Goal: Task Accomplishment & Management: Manage account settings

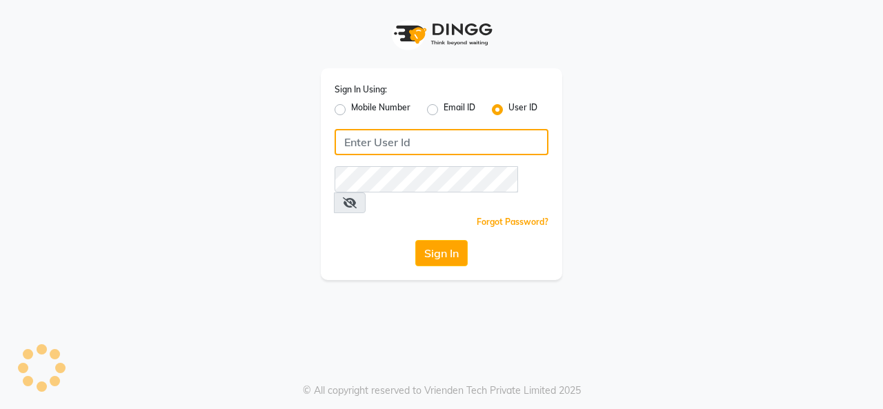
type input "timsalon@123"
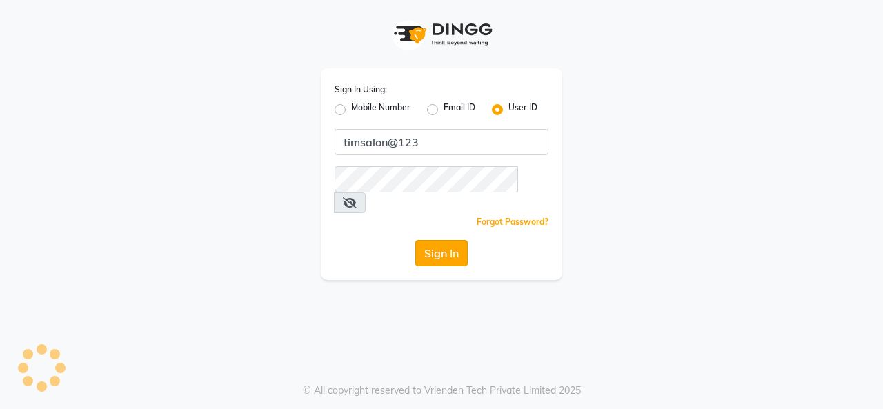
drag, startPoint x: 0, startPoint y: 0, endPoint x: 433, endPoint y: 232, distance: 491.6
click at [433, 240] on button "Sign In" at bounding box center [441, 253] width 52 height 26
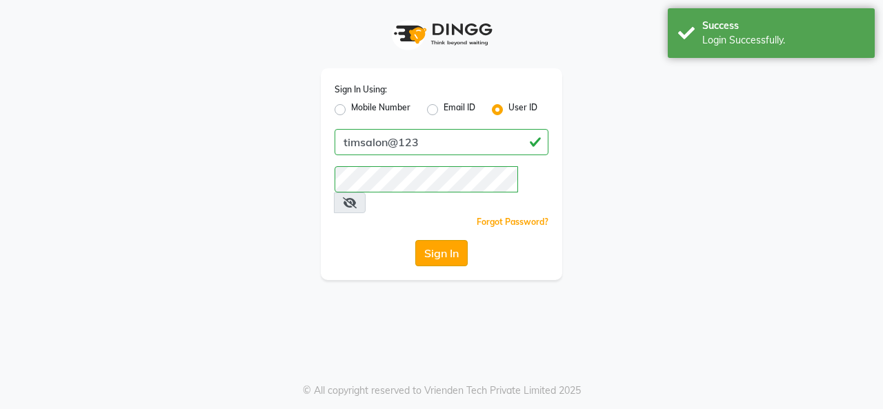
click at [433, 240] on button "Sign In" at bounding box center [441, 253] width 52 height 26
click at [433, 240] on div "Sign In" at bounding box center [442, 253] width 214 height 26
click at [442, 240] on button "Sign In" at bounding box center [441, 253] width 52 height 26
click at [461, 240] on div "Sign In" at bounding box center [442, 253] width 214 height 26
click at [432, 240] on button "Sign In" at bounding box center [441, 253] width 52 height 26
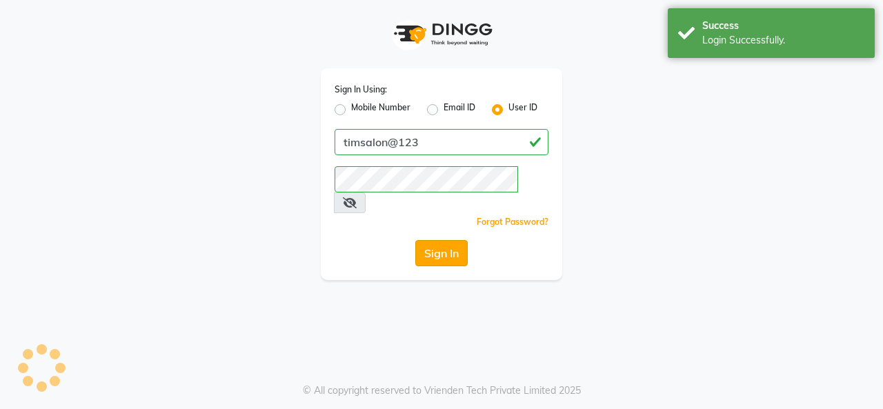
click at [453, 240] on button "Sign In" at bounding box center [441, 253] width 52 height 26
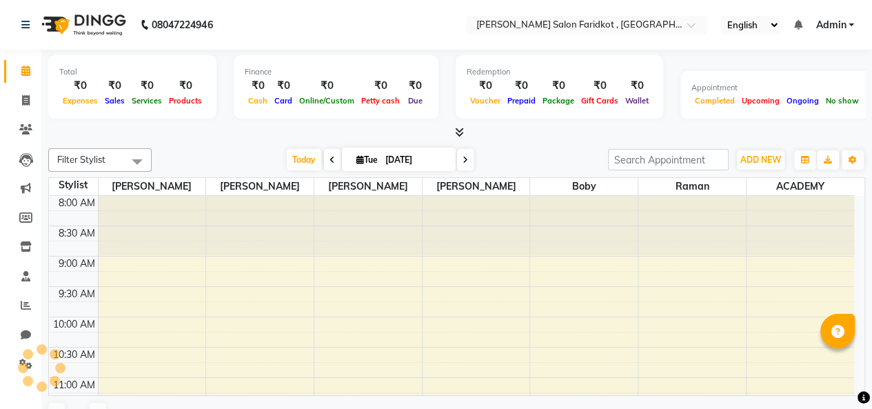
select select "en"
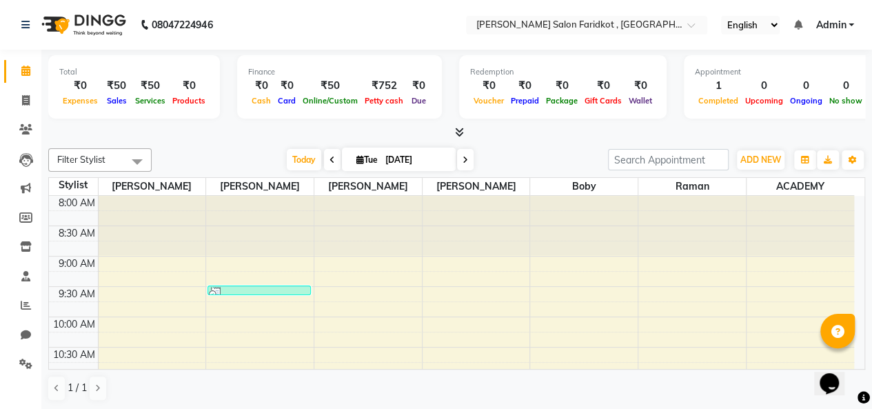
click at [330, 159] on icon at bounding box center [333, 160] width 6 height 8
type input "[DATE]"
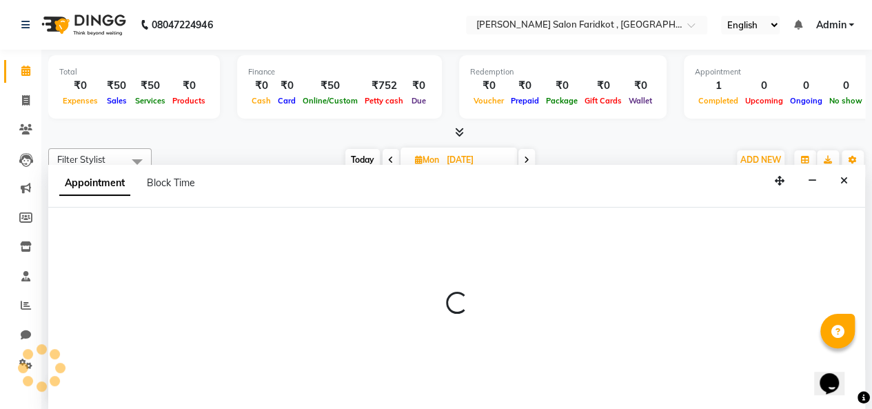
select select "89534"
select select "795"
select select "tentative"
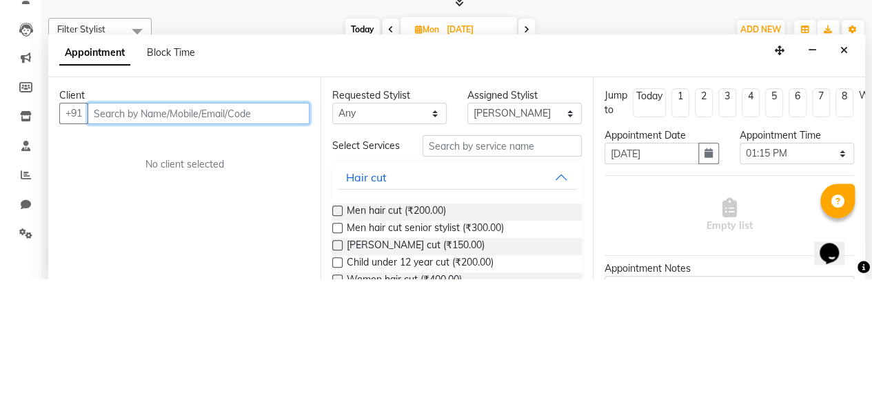
type input "R"
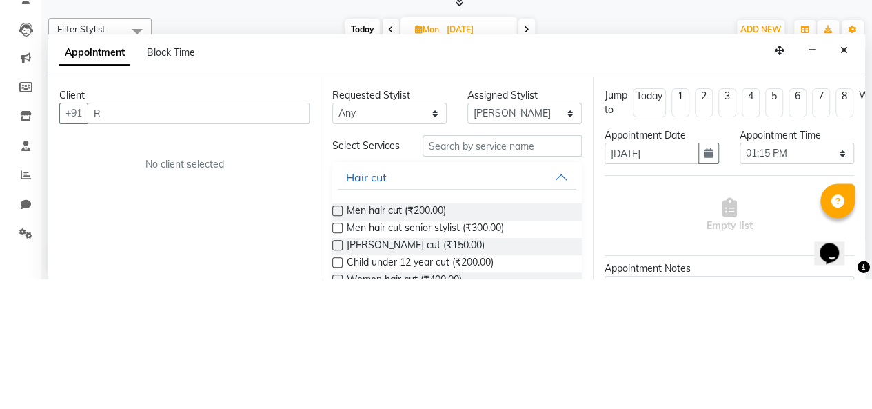
click at [848, 180] on button "Close" at bounding box center [845, 180] width 20 height 21
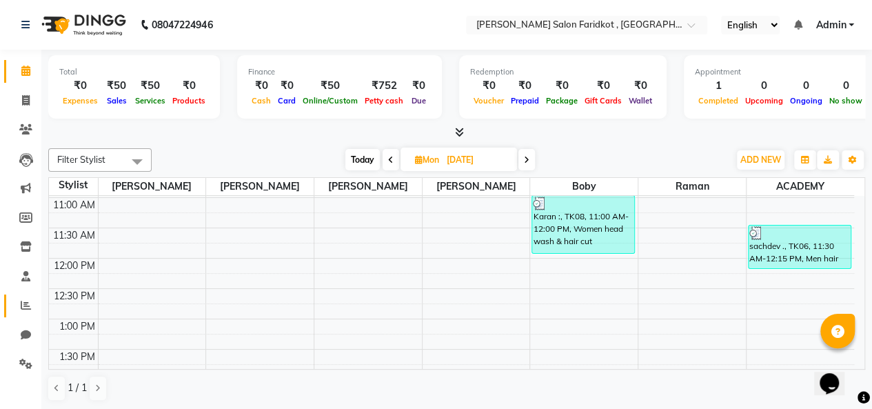
click at [28, 303] on icon at bounding box center [26, 305] width 10 height 10
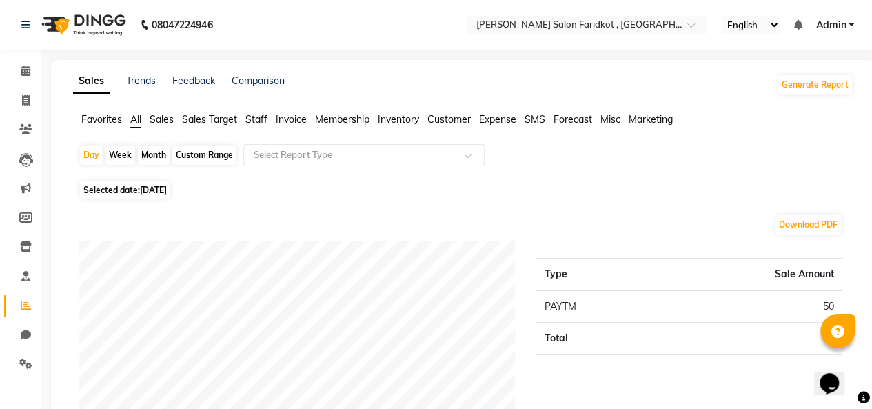
click at [163, 192] on span "[DATE]" at bounding box center [153, 190] width 27 height 10
select select "9"
select select "2025"
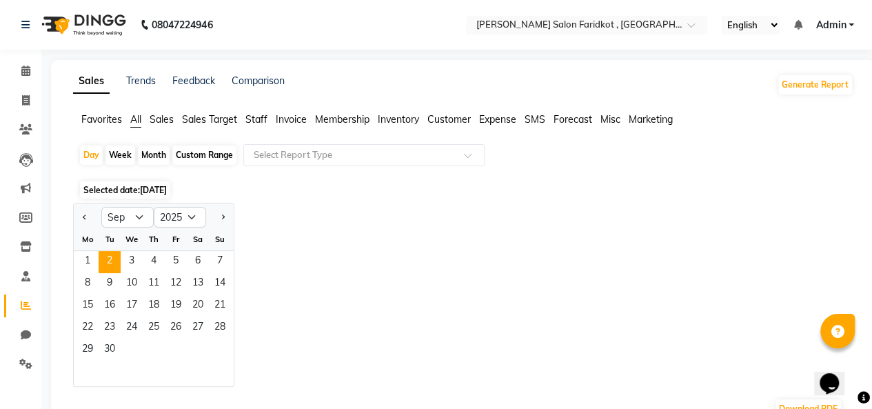
click at [87, 260] on span "1" at bounding box center [88, 262] width 22 height 22
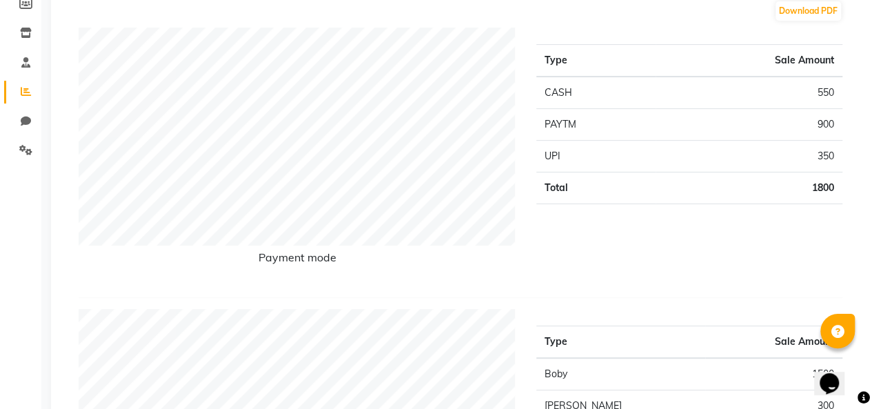
scroll to position [211, 0]
